Goal: Information Seeking & Learning: Check status

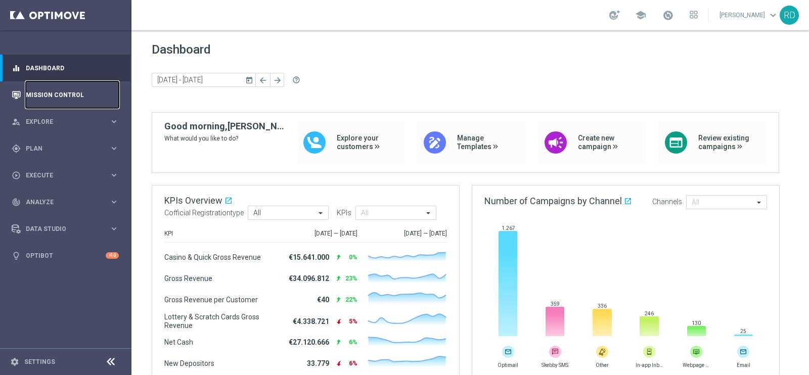
click at [68, 91] on link "Mission Control" at bounding box center [72, 94] width 93 height 27
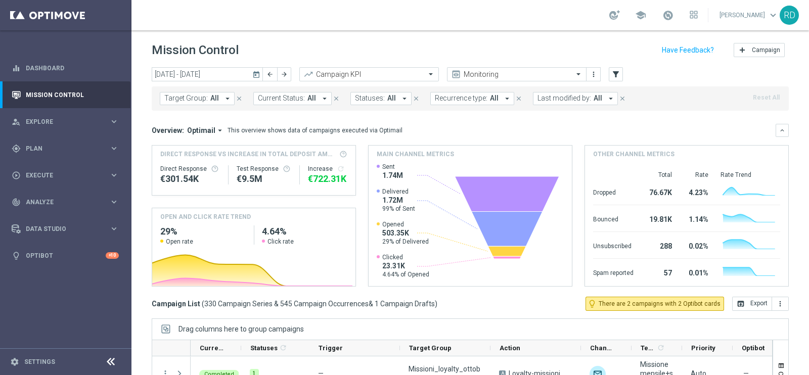
click at [254, 71] on icon "today" at bounding box center [256, 74] width 9 height 9
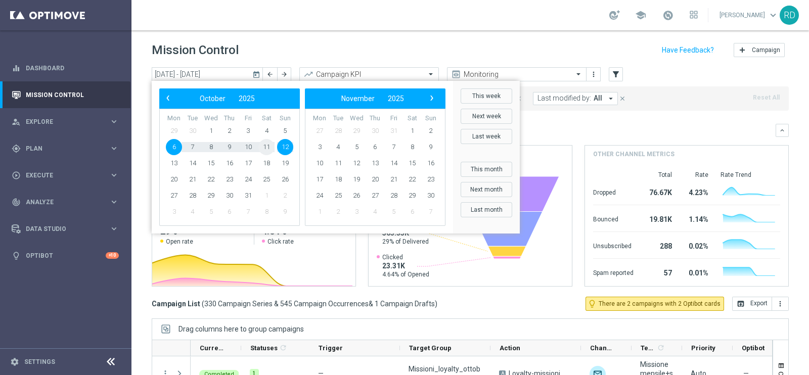
click at [267, 147] on span "11" at bounding box center [266, 147] width 16 height 16
click at [267, 148] on span "11" at bounding box center [266, 147] width 16 height 16
type input "[DATE] - [DATE]"
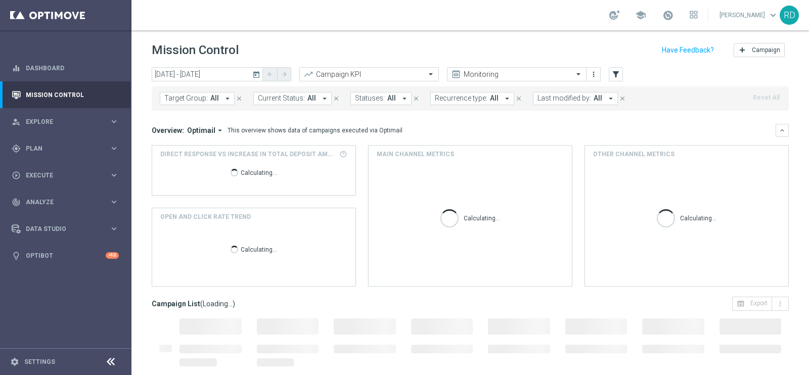
click at [578, 99] on span "Last modified by:" at bounding box center [565, 98] width 54 height 9
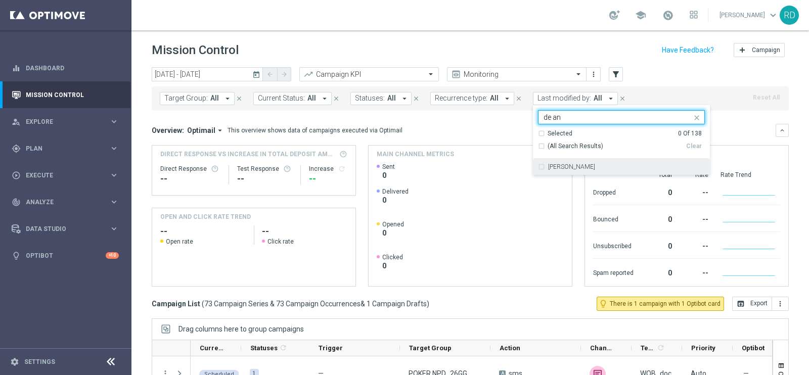
drag, startPoint x: 584, startPoint y: 166, endPoint x: 588, endPoint y: 163, distance: 5.4
click at [584, 166] on label "[PERSON_NAME]" at bounding box center [571, 167] width 47 height 6
type input "de an"
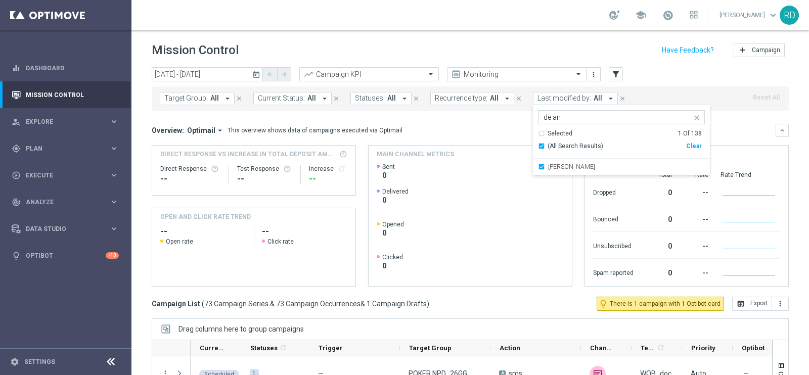
click at [658, 84] on div "Target Group: All arrow_drop_down close Current Status: All arrow_drop_down clo…" at bounding box center [470, 96] width 637 height 28
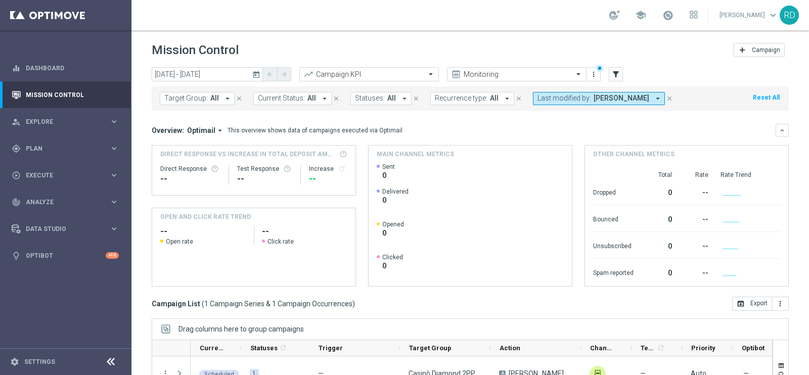
scroll to position [130, 0]
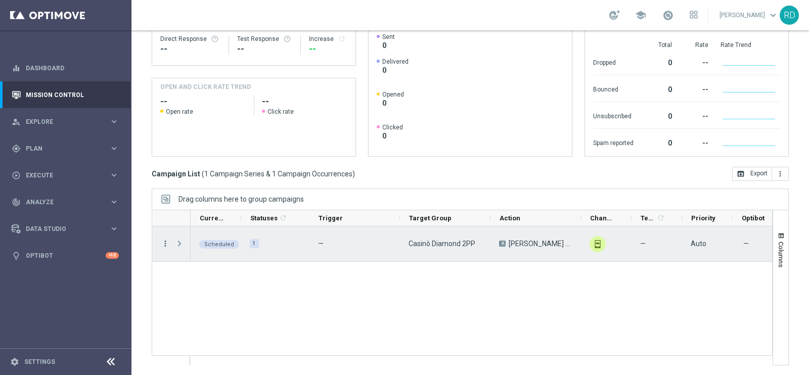
click at [163, 241] on icon "more_vert" at bounding box center [165, 243] width 9 height 9
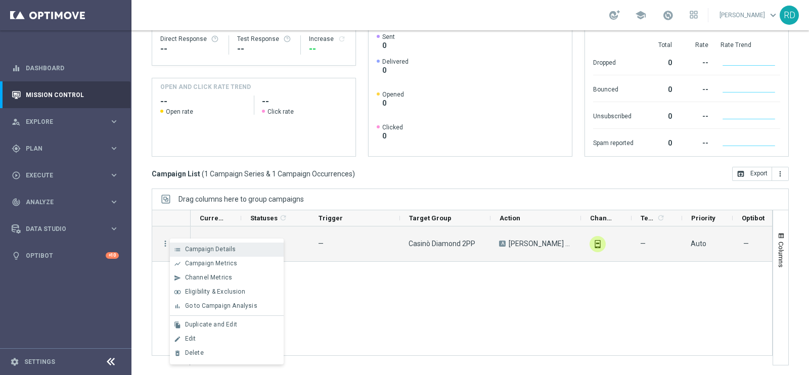
click at [249, 248] on div "Campaign Details" at bounding box center [232, 249] width 94 height 7
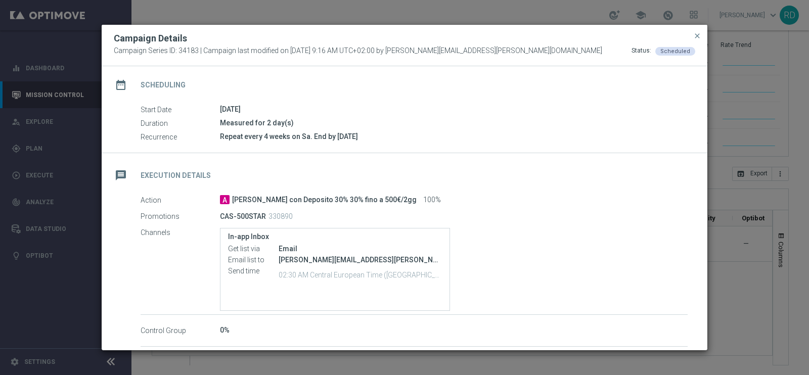
scroll to position [0, 0]
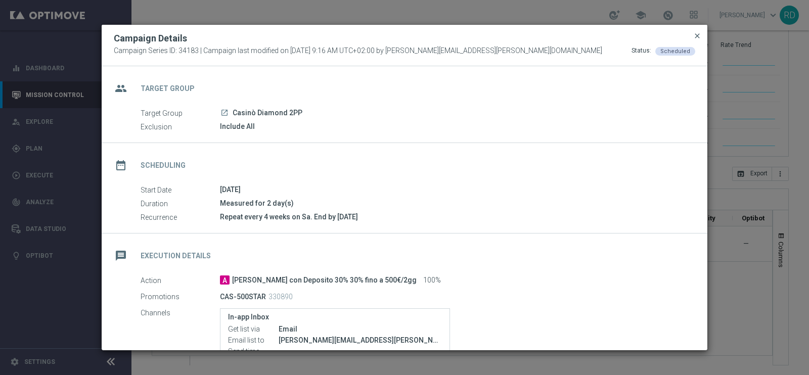
click at [698, 34] on span "close" at bounding box center [698, 36] width 8 height 8
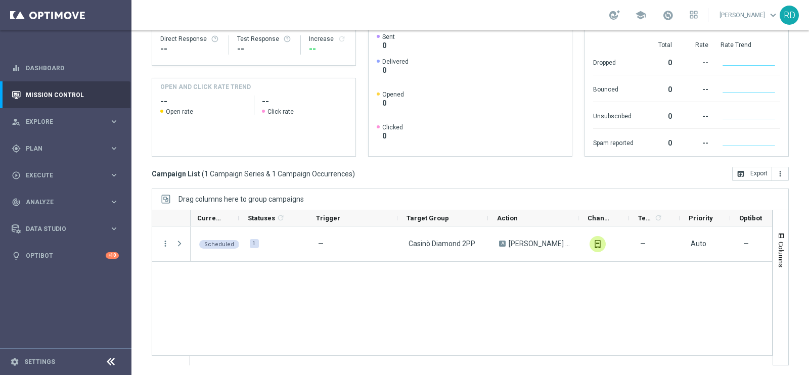
scroll to position [0, 281]
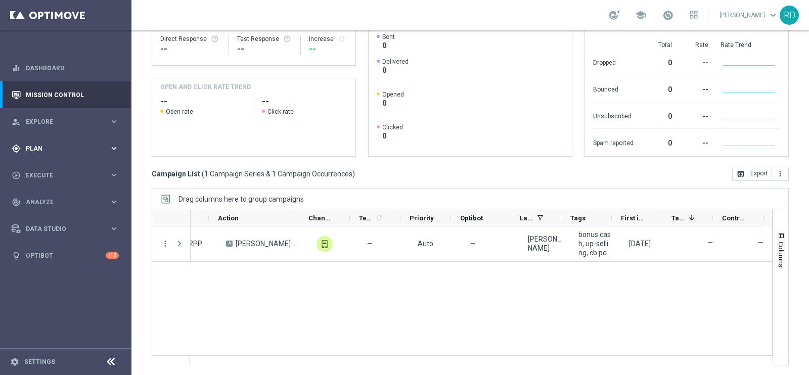
click at [56, 149] on span "Plan" at bounding box center [67, 149] width 83 height 6
click at [47, 165] on link "Target Groups" at bounding box center [65, 169] width 79 height 8
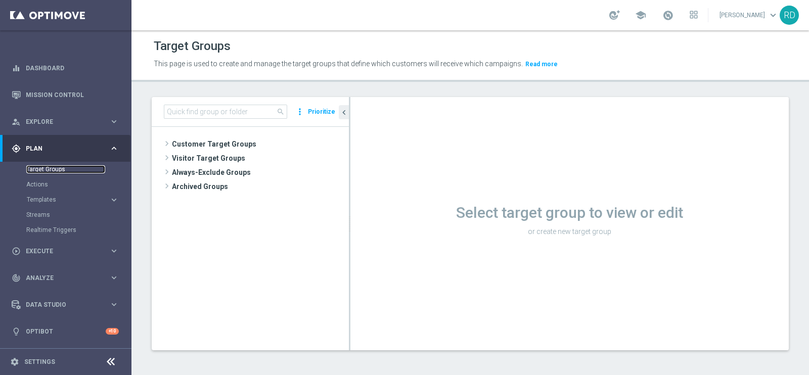
click at [48, 169] on link "Target Groups" at bounding box center [65, 169] width 79 height 8
click at [53, 170] on link "Target Groups" at bounding box center [65, 169] width 79 height 8
click at [68, 94] on link "Mission Control" at bounding box center [72, 94] width 93 height 27
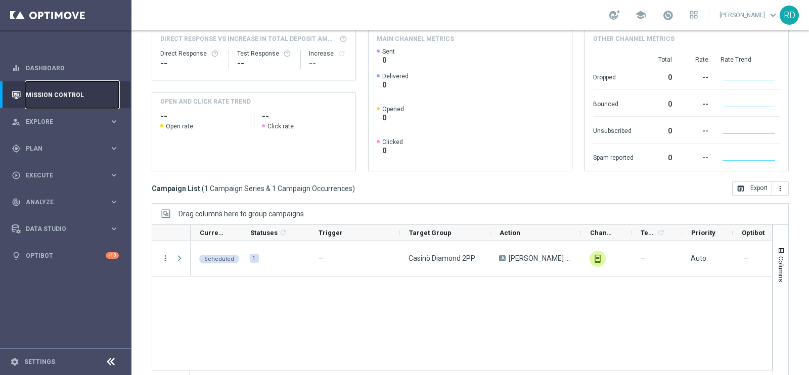
scroll to position [126, 0]
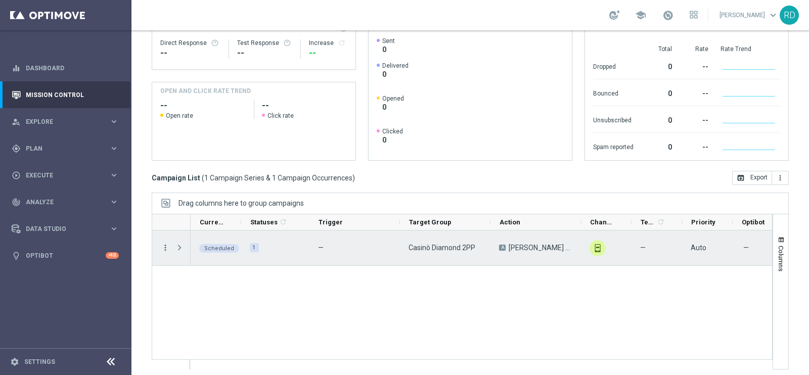
click at [164, 244] on icon "more_vert" at bounding box center [165, 247] width 9 height 9
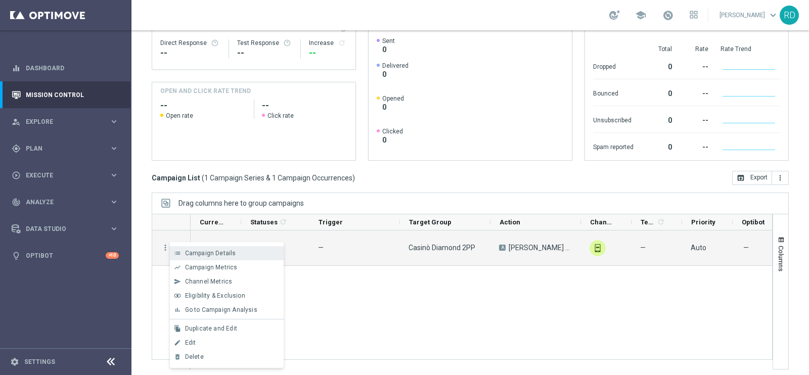
click at [218, 251] on span "Campaign Details" at bounding box center [210, 253] width 51 height 7
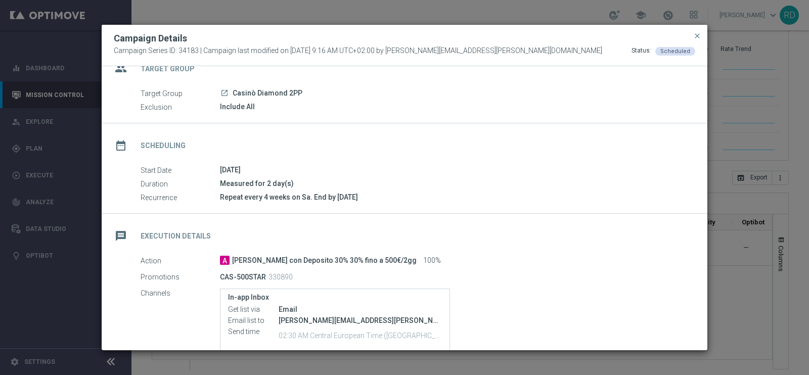
scroll to position [0, 0]
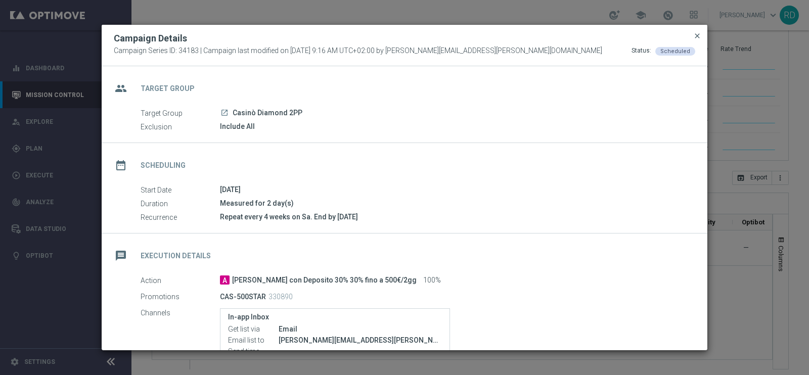
click at [700, 35] on span "close" at bounding box center [698, 36] width 8 height 8
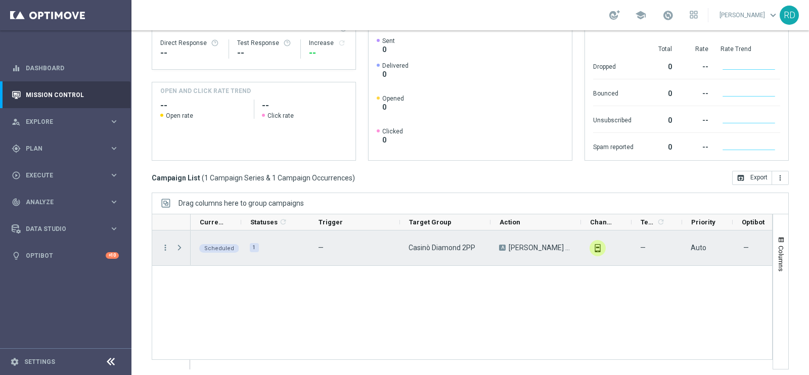
drag, startPoint x: 178, startPoint y: 239, endPoint x: 174, endPoint y: 243, distance: 5.7
click at [175, 241] on span "Press SPACE to select this row." at bounding box center [180, 248] width 11 height 20
click at [168, 246] on icon "more_vert" at bounding box center [165, 247] width 9 height 9
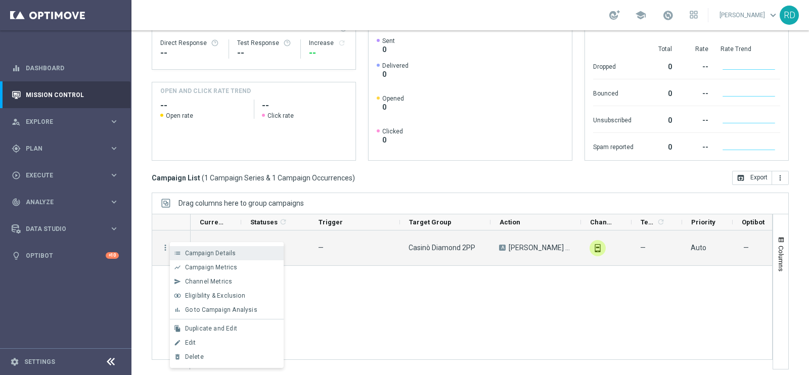
click at [228, 256] on span "Campaign Details" at bounding box center [210, 253] width 51 height 7
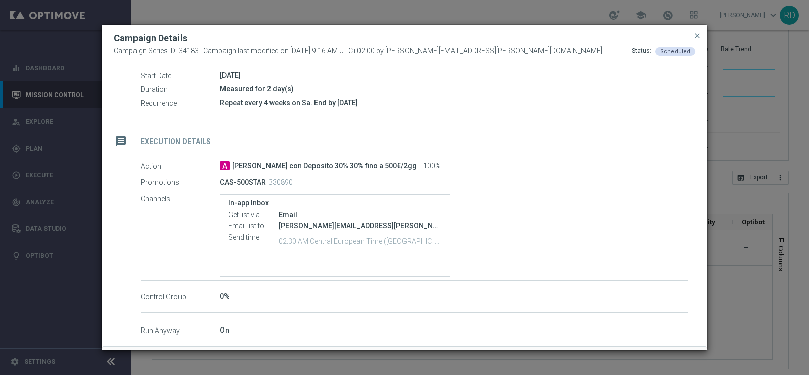
scroll to position [126, 0]
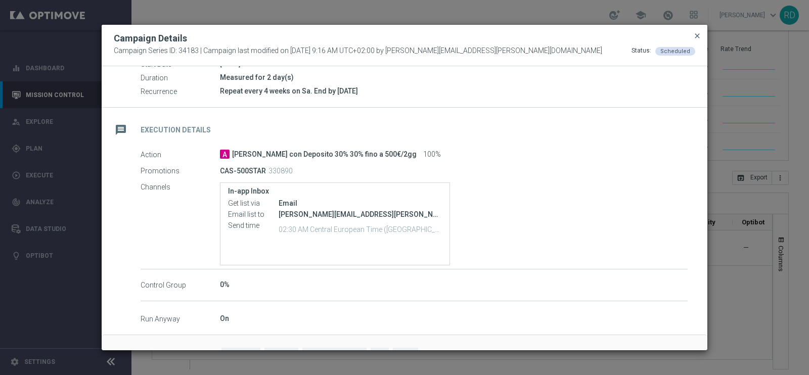
click at [700, 32] on span "close" at bounding box center [698, 36] width 8 height 8
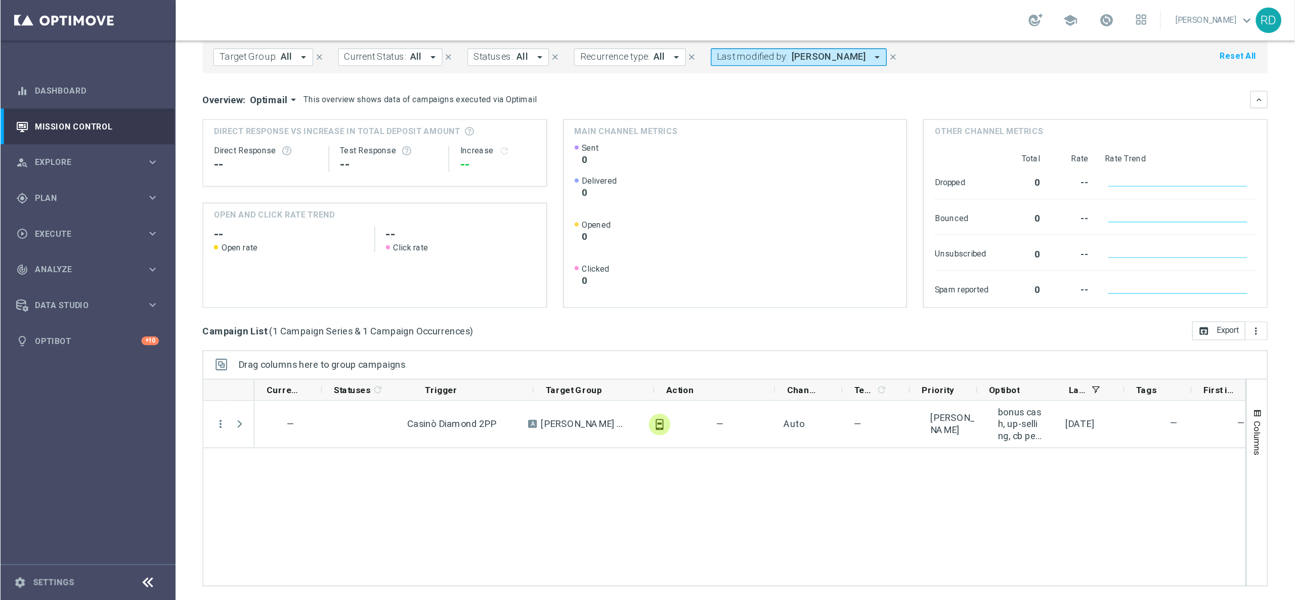
scroll to position [0, 0]
